Goal: Check status

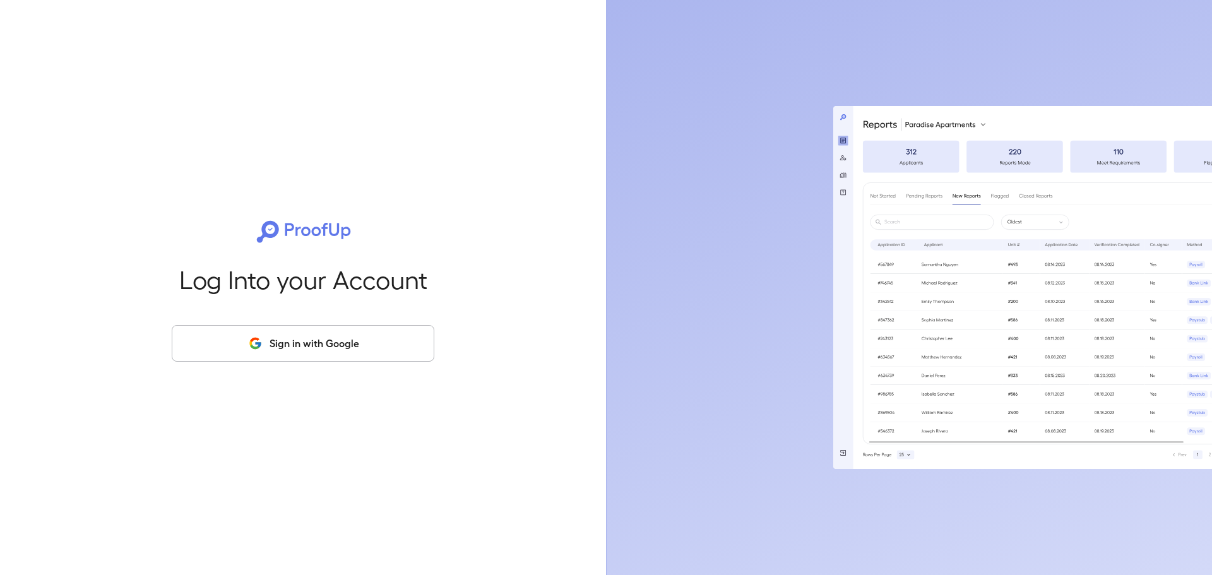
click at [317, 343] on button "Sign in with Google" at bounding box center [303, 343] width 263 height 37
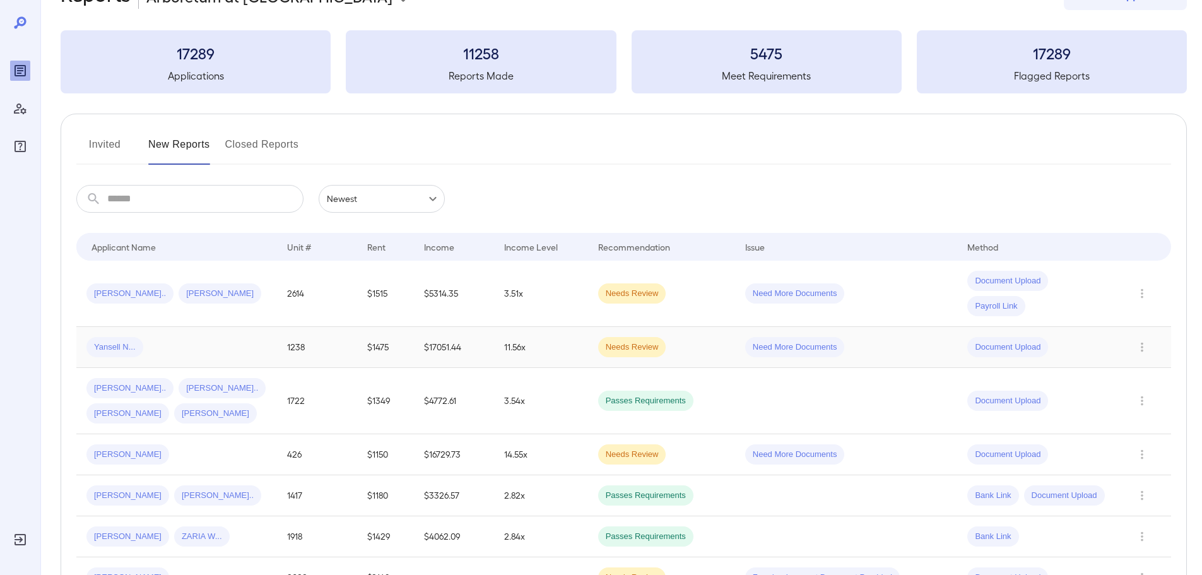
scroll to position [63, 0]
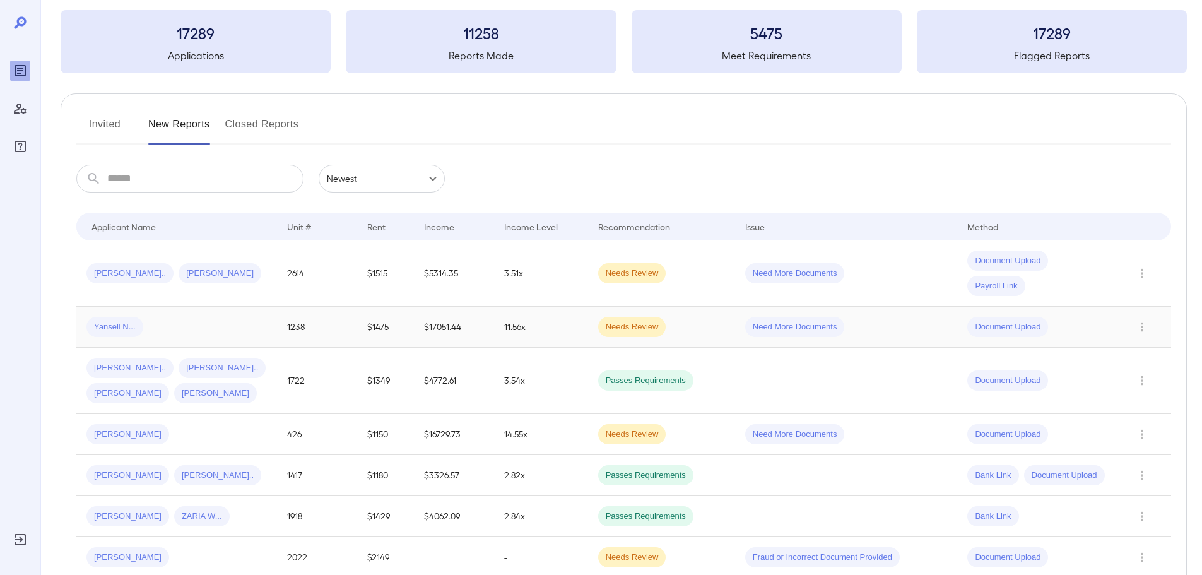
click at [155, 326] on div "Yansell N..." at bounding box center [176, 327] width 180 height 20
